Goal: Check status: Check status

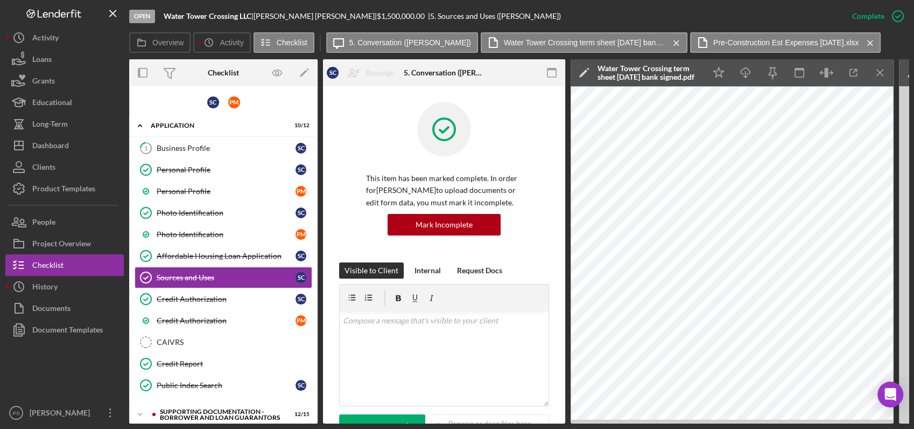
scroll to position [291, 0]
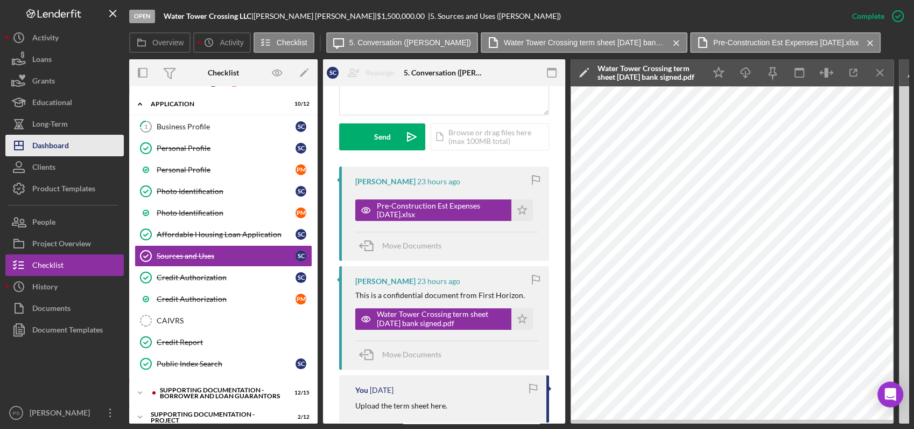
click at [74, 148] on button "Icon/Dashboard Dashboard" at bounding box center [64, 146] width 118 height 22
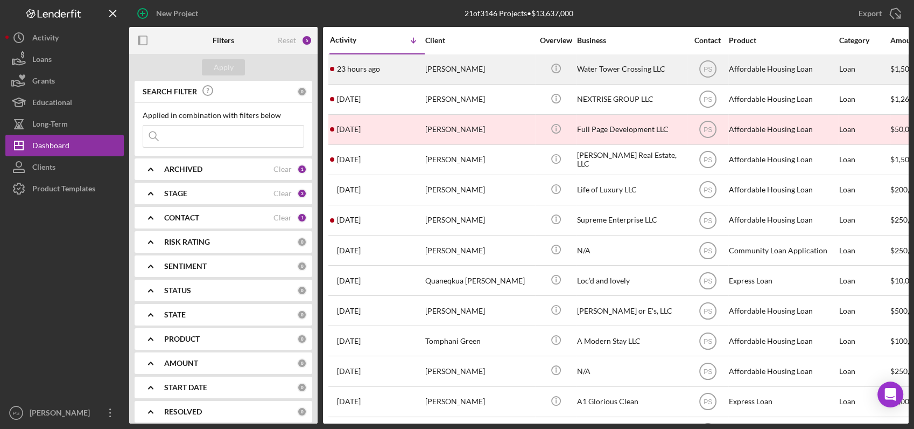
click at [428, 70] on div "[PERSON_NAME]" at bounding box center [479, 69] width 108 height 29
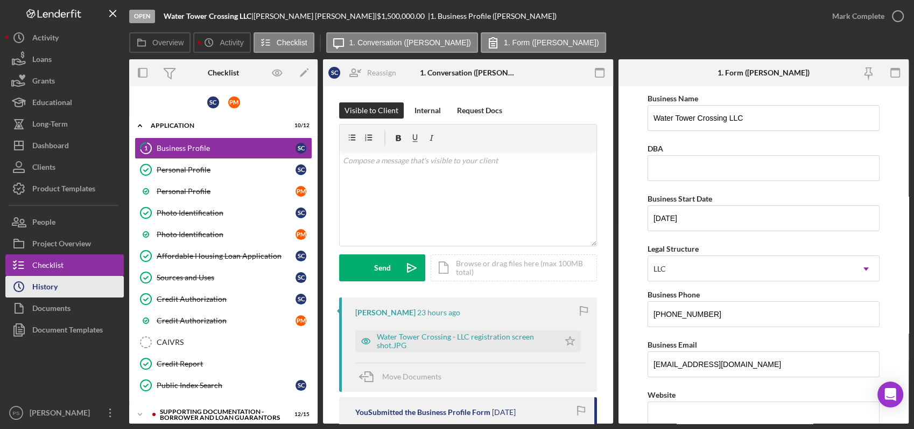
click at [95, 286] on button "Icon/History History" at bounding box center [64, 287] width 118 height 22
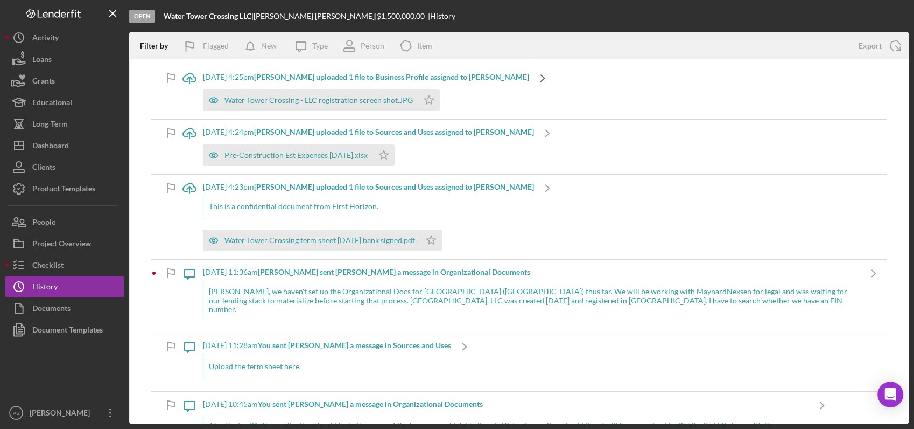
click at [541, 75] on polyline at bounding box center [543, 78] width 4 height 6
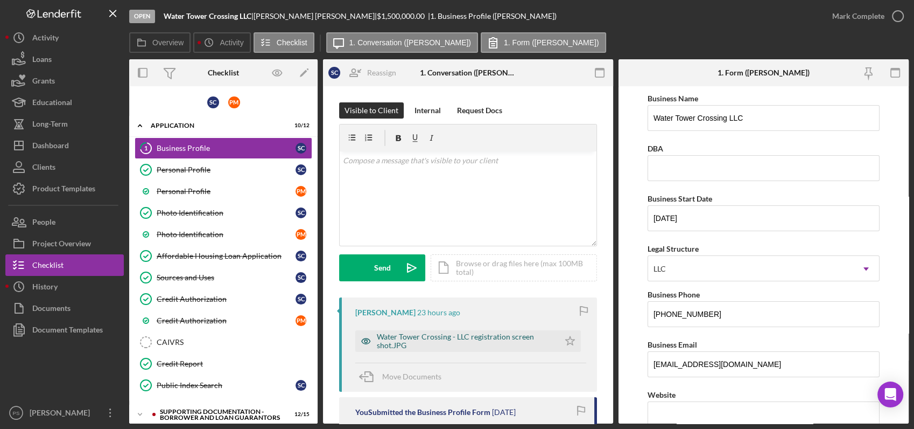
click at [454, 332] on div "Water Tower Crossing - LLC registration screen shot.JPG" at bounding box center [465, 340] width 177 height 17
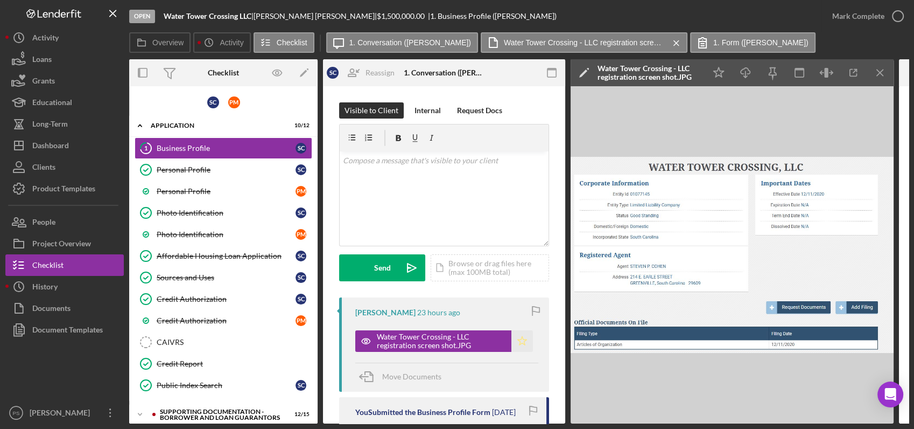
click at [517, 336] on icon "Icon/Star" at bounding box center [523, 341] width 22 height 22
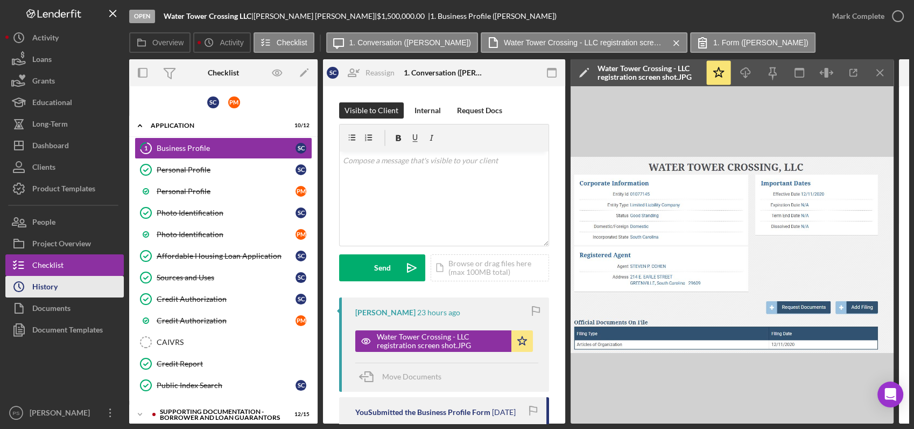
click at [52, 288] on div "History" at bounding box center [44, 288] width 25 height 24
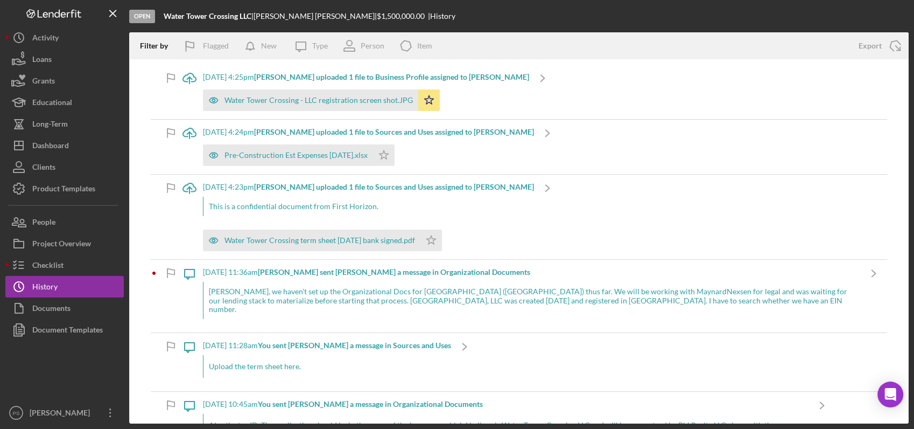
click at [506, 272] on div "[DATE] 11:36am [PERSON_NAME] sent [PERSON_NAME] a message in Organizational Doc…" at bounding box center [531, 272] width 657 height 9
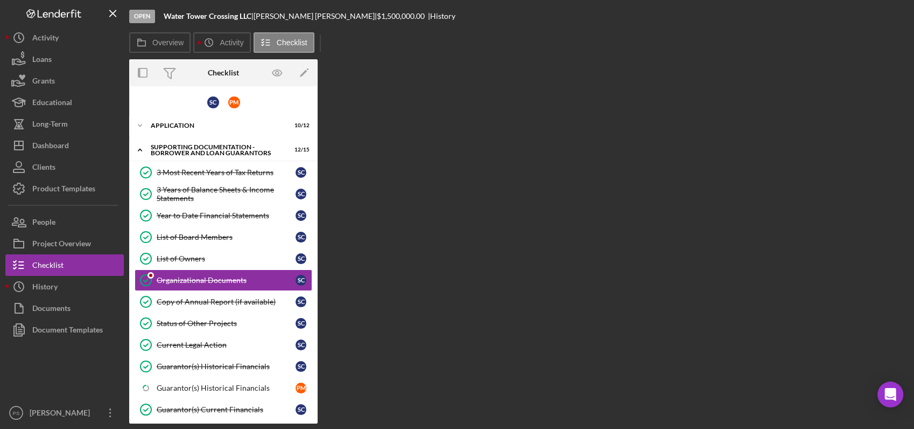
scroll to position [24, 0]
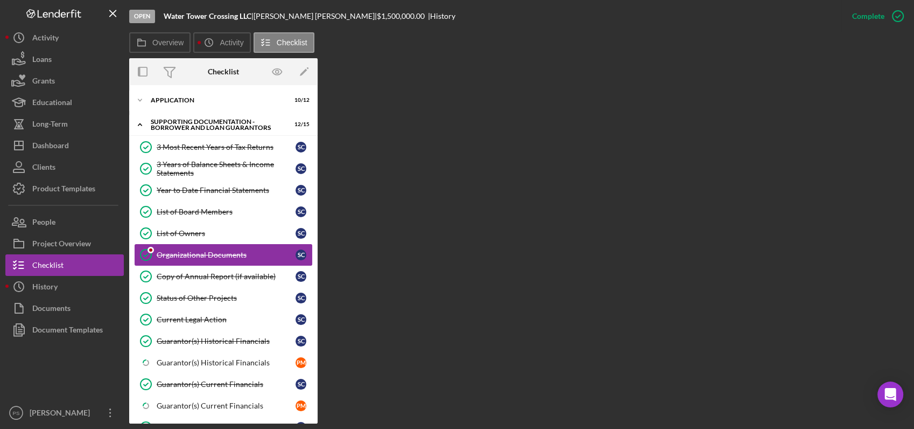
click at [237, 251] on div "Organizational Documents" at bounding box center [226, 254] width 139 height 9
click at [236, 233] on div "List of Owners" at bounding box center [226, 233] width 139 height 9
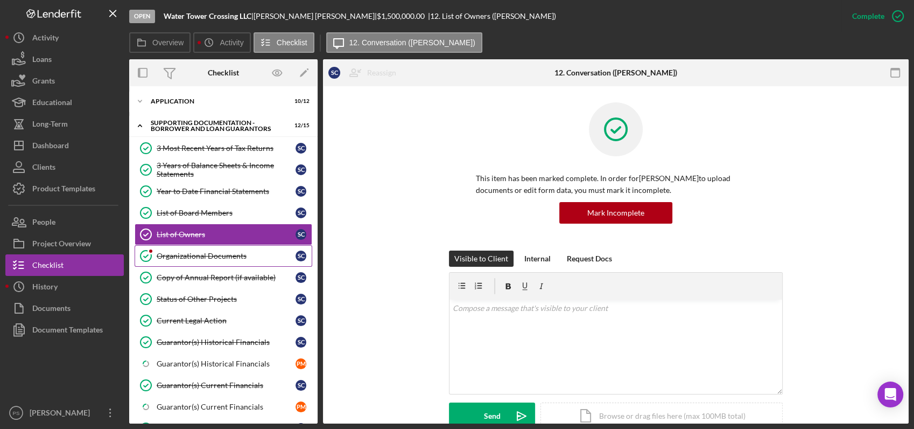
click at [240, 251] on div "Organizational Documents" at bounding box center [226, 255] width 139 height 9
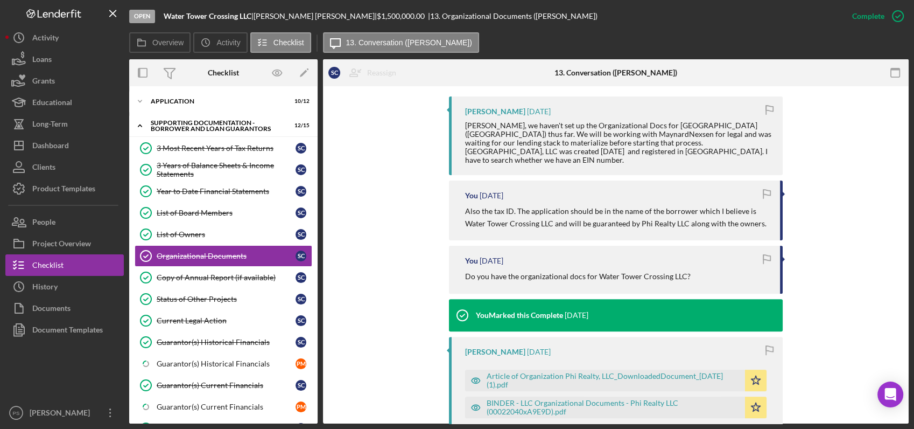
scroll to position [359, 0]
